Goal: Task Accomplishment & Management: Complete application form

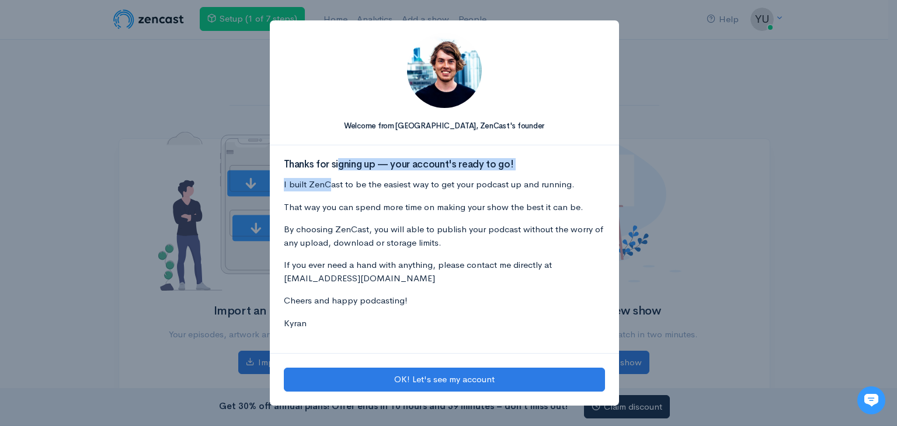
drag, startPoint x: 0, startPoint y: 0, endPoint x: 342, endPoint y: 160, distance: 377.7
click at [342, 160] on div "Thanks for signing up — your account's ready to go! I built ZenCast to be the e…" at bounding box center [444, 249] width 349 height 208
click at [472, 283] on p "If you ever need a hand with anything, please contact me directly at [EMAIL_ADD…" at bounding box center [444, 272] width 321 height 26
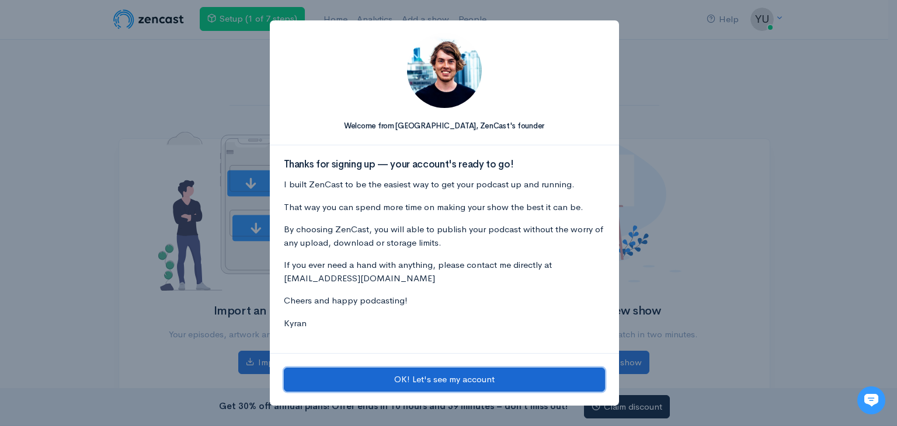
click at [396, 379] on button "OK! Let's see my account" at bounding box center [444, 380] width 321 height 24
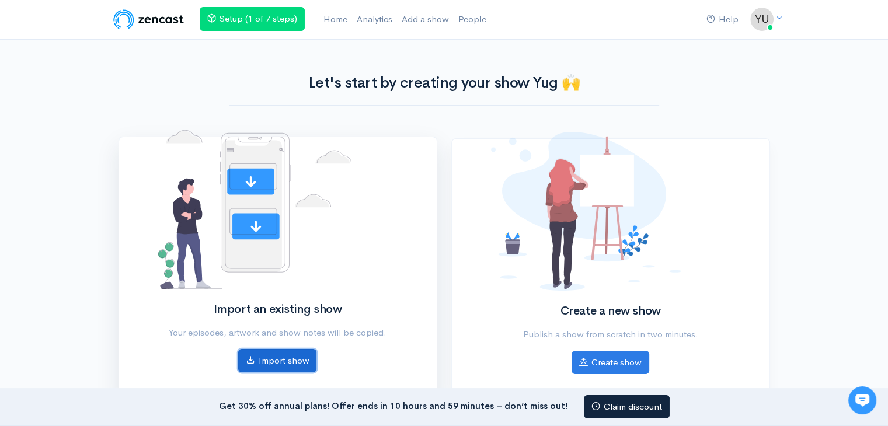
click at [275, 364] on link "Import show" at bounding box center [277, 361] width 78 height 24
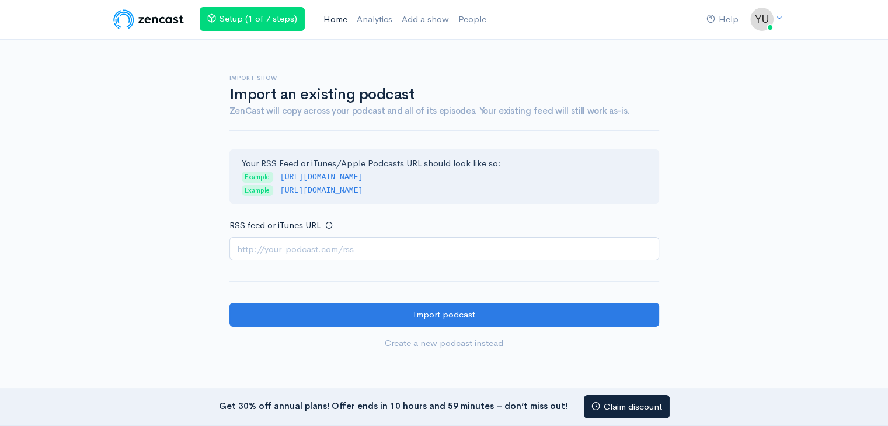
click at [345, 15] on link "Home" at bounding box center [335, 19] width 33 height 25
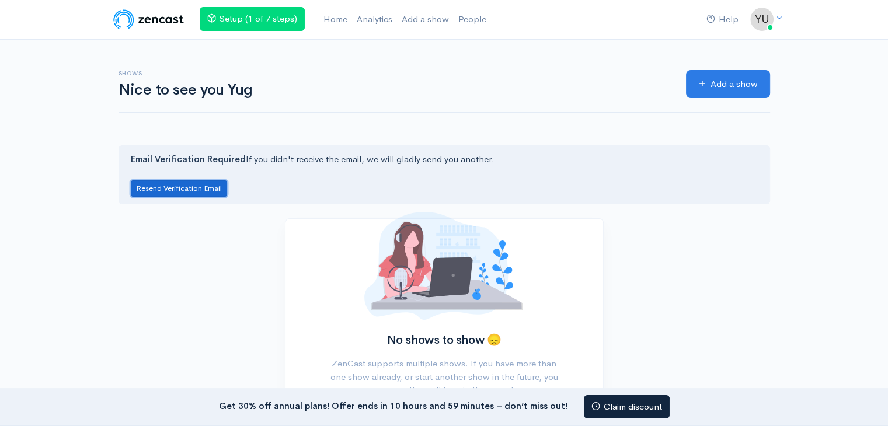
click at [194, 180] on button "Resend Verification Email" at bounding box center [179, 188] width 96 height 17
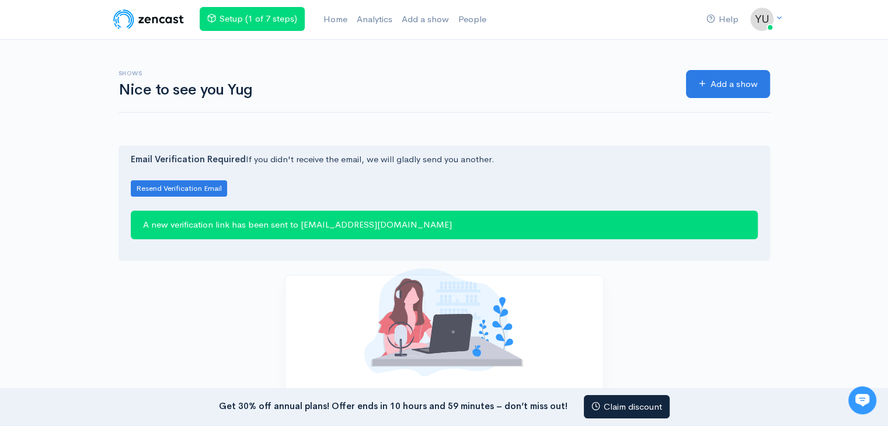
click at [305, 227] on div "A new verification link has been sent to yugkapadia748@gmail.com" at bounding box center [444, 225] width 627 height 29
click at [420, 222] on div "A new verification link has been sent to yugkapadia748@gmail.com" at bounding box center [444, 225] width 627 height 29
click at [170, 21] on img at bounding box center [149, 19] width 74 height 23
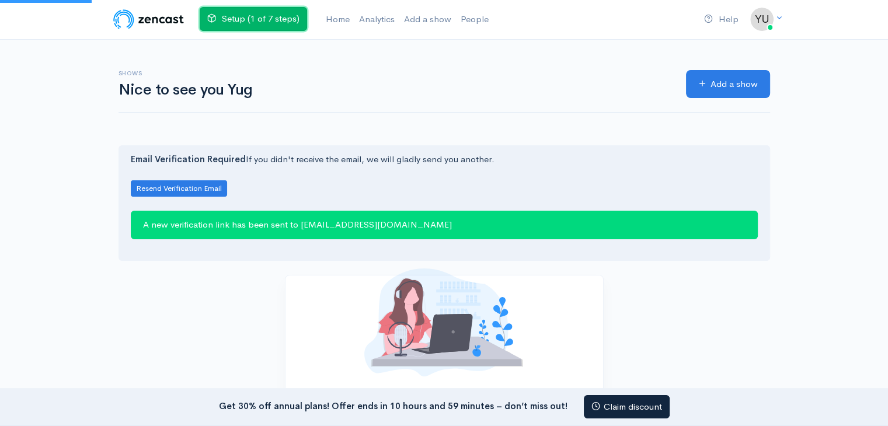
click at [234, 7] on link "Setup (1 of 7 steps)" at bounding box center [253, 19] width 107 height 24
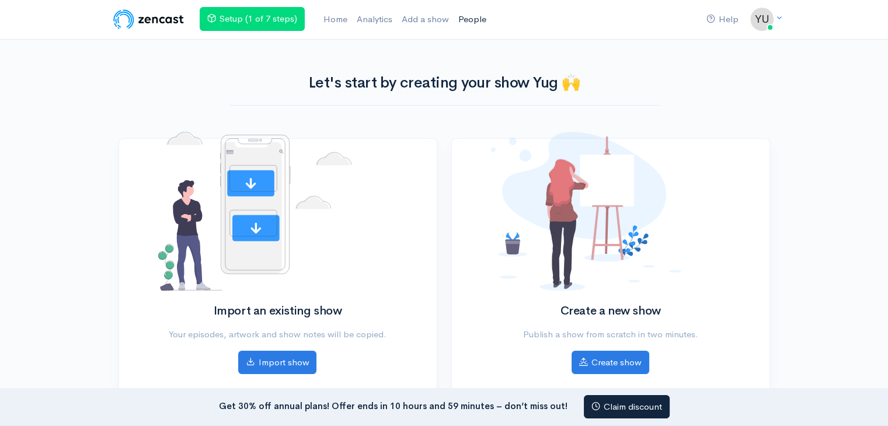
click at [478, 22] on link "People" at bounding box center [472, 19] width 37 height 25
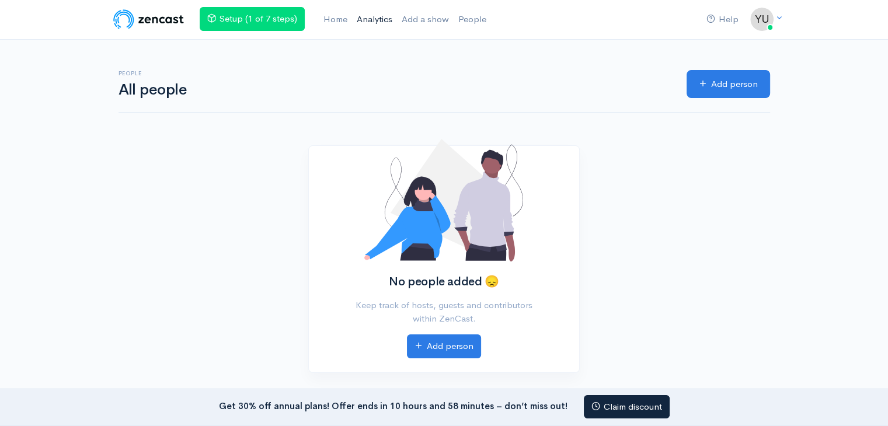
click at [384, 22] on link "Analytics" at bounding box center [374, 19] width 45 height 25
